Goal: Information Seeking & Learning: Understand process/instructions

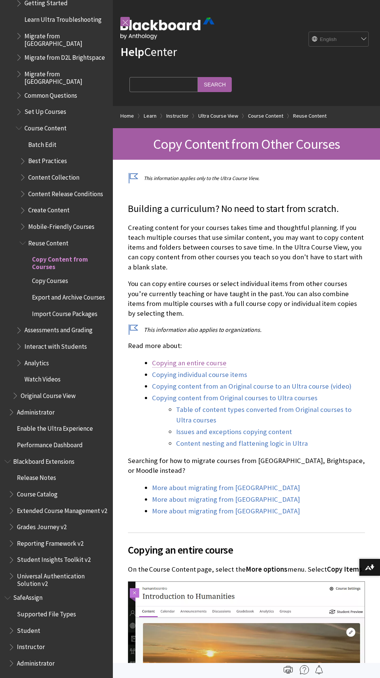
click at [191, 368] on link "Copying an entire course" at bounding box center [189, 363] width 74 height 9
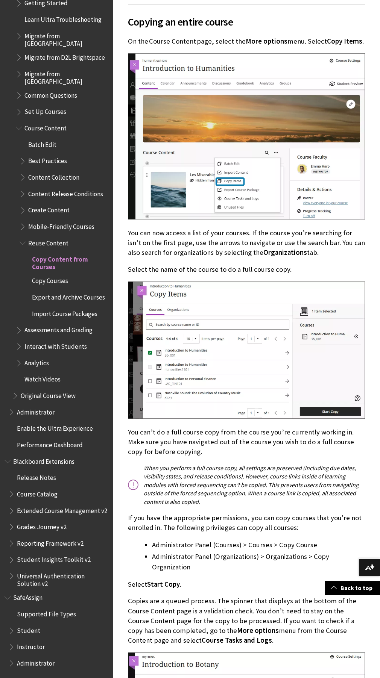
click at [49, 275] on span "Copy Courses" at bounding box center [50, 280] width 36 height 10
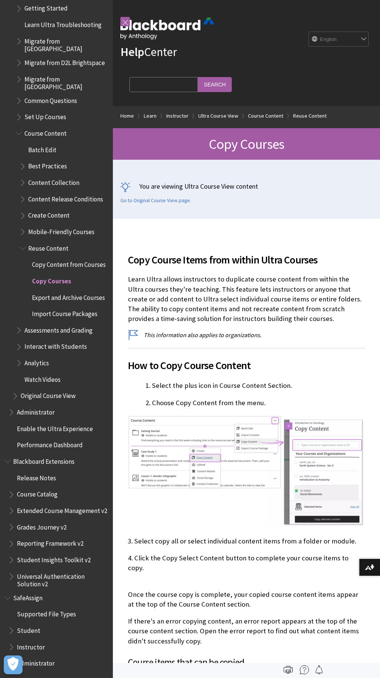
click at [41, 291] on span "Export and Archive Courses" at bounding box center [68, 296] width 73 height 10
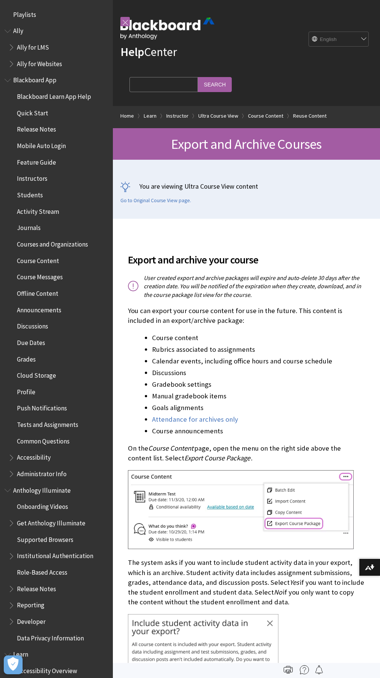
click at [164, 87] on input "Search Query" at bounding box center [163, 84] width 68 height 15
type input "export module"
click at [198, 77] on input "Search" at bounding box center [215, 84] width 34 height 15
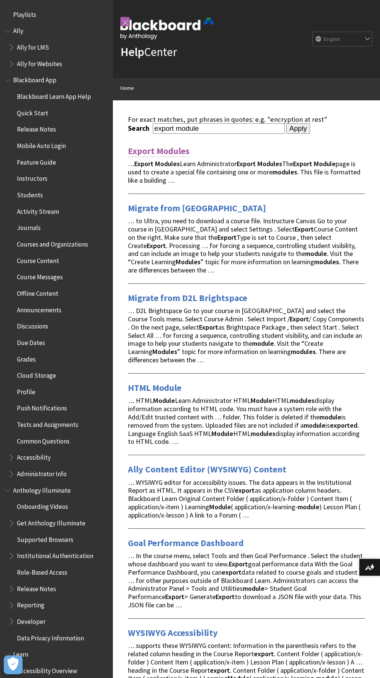
click at [141, 157] on link "Export Modules" at bounding box center [159, 151] width 62 height 12
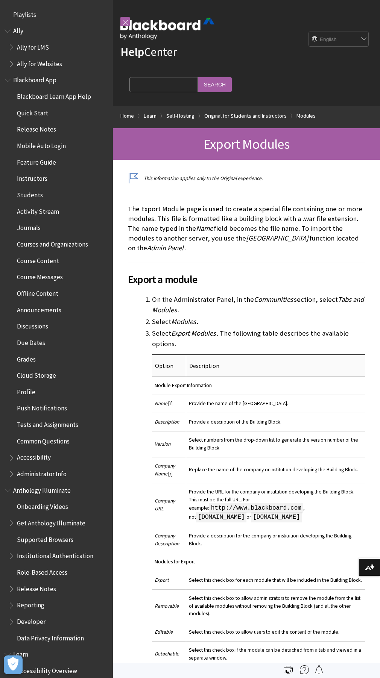
click at [177, 85] on input "Search Query" at bounding box center [163, 84] width 68 height 15
type input "copy content"
click at [198, 77] on input "Search" at bounding box center [215, 84] width 34 height 15
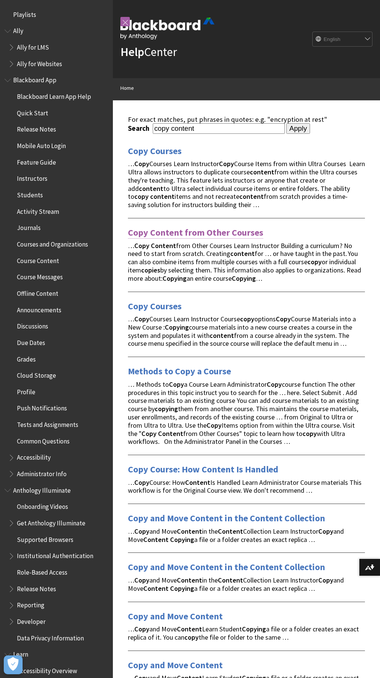
click at [194, 239] on link "Copy Content from Other Courses" at bounding box center [195, 233] width 135 height 12
